Goal: Transaction & Acquisition: Purchase product/service

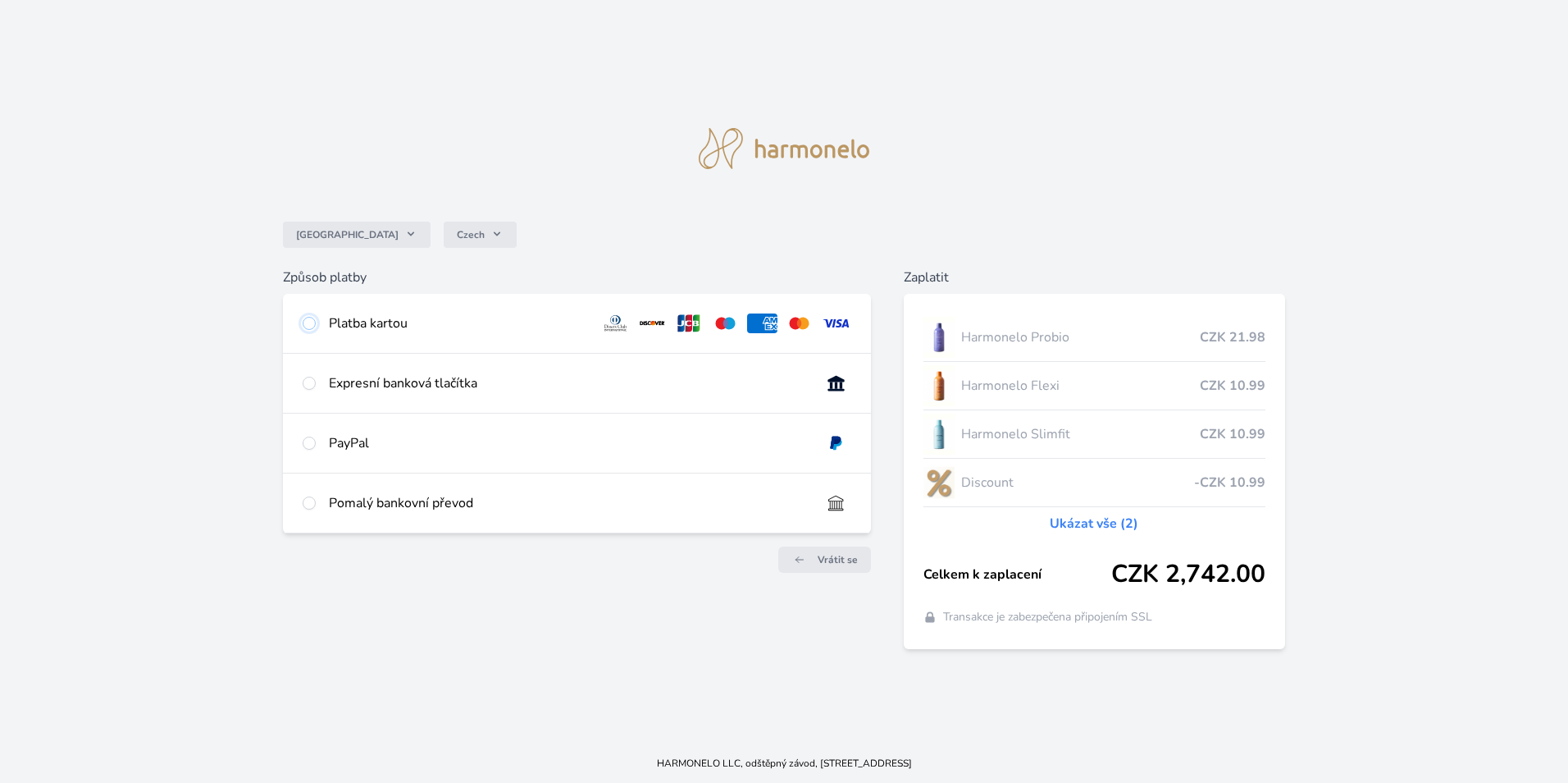
click at [310, 318] on input "radio" at bounding box center [310, 323] width 14 height 14
radio input "true"
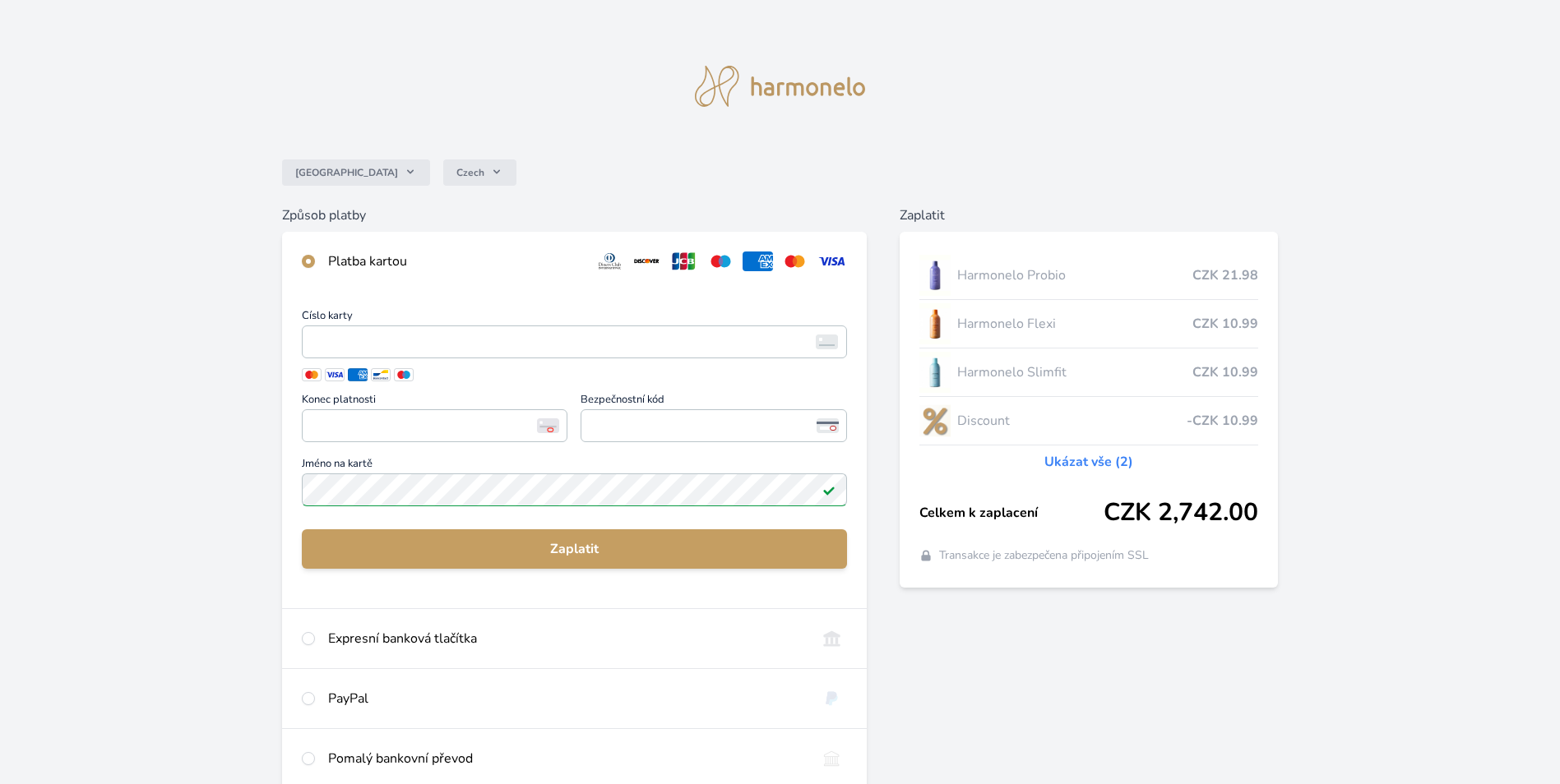
click at [1083, 459] on link "Ukázat vše (2)" at bounding box center [1089, 462] width 89 height 19
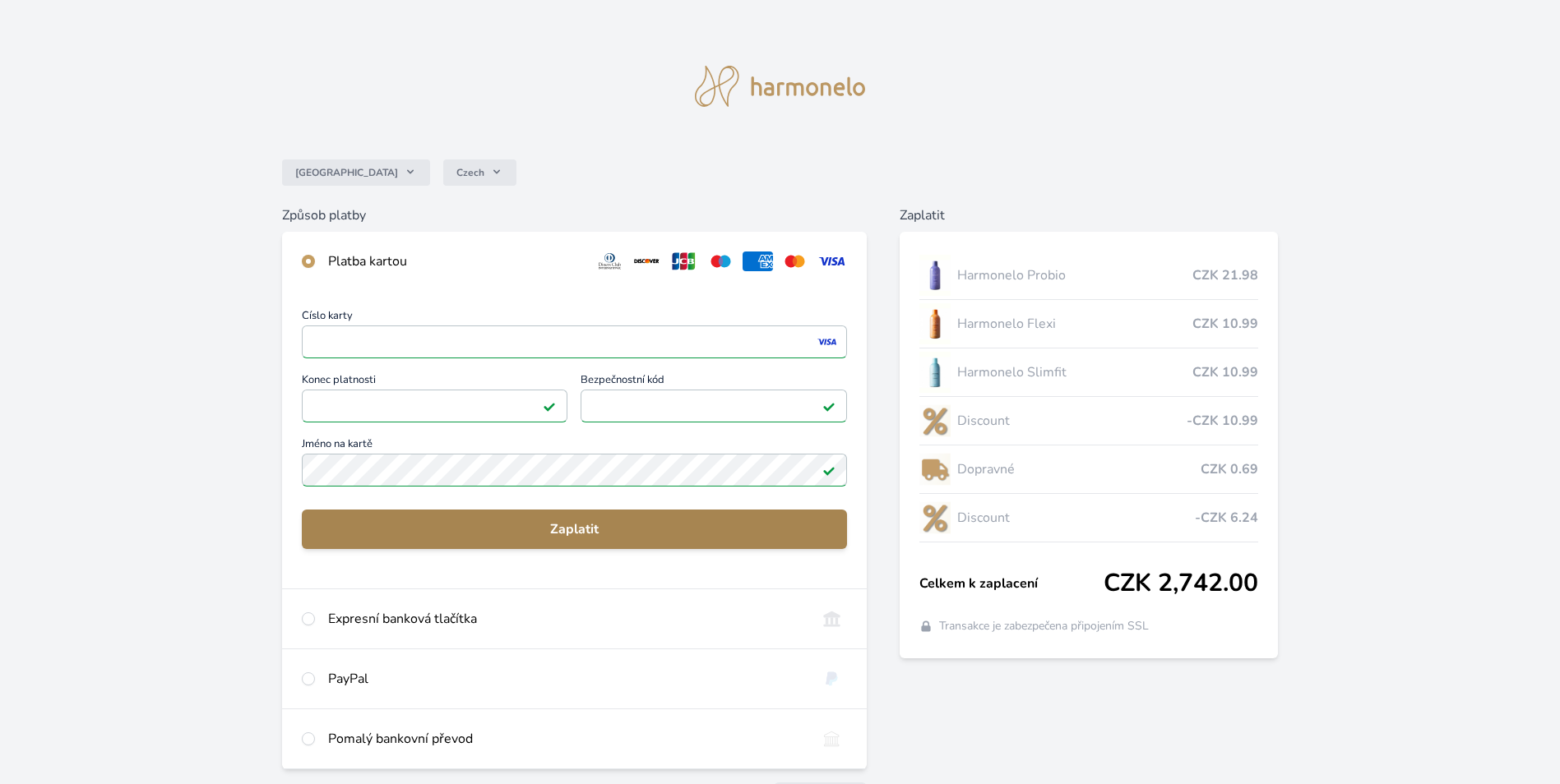
click at [607, 531] on span "Zaplatit" at bounding box center [574, 529] width 518 height 19
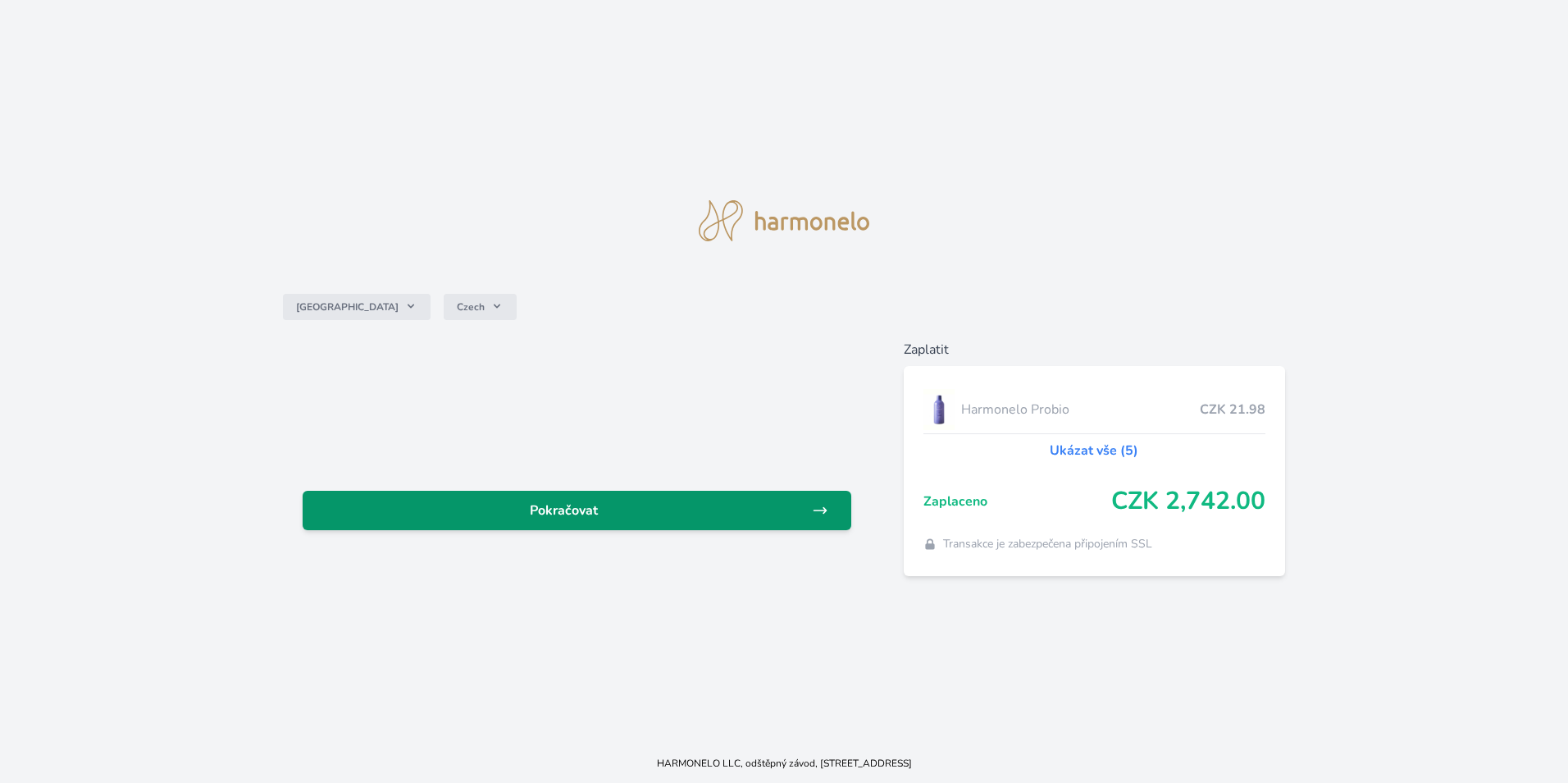
click at [604, 504] on span "Pokračovat" at bounding box center [564, 511] width 496 height 19
